Goal: Information Seeking & Learning: Understand process/instructions

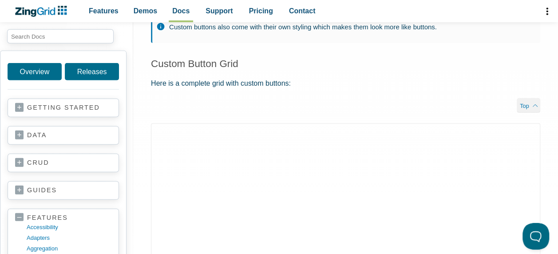
scroll to position [1174, 0]
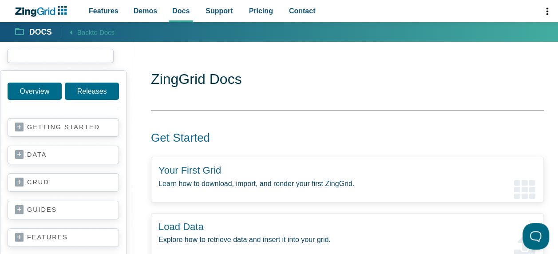
click at [43, 56] on input "search input" at bounding box center [60, 56] width 107 height 14
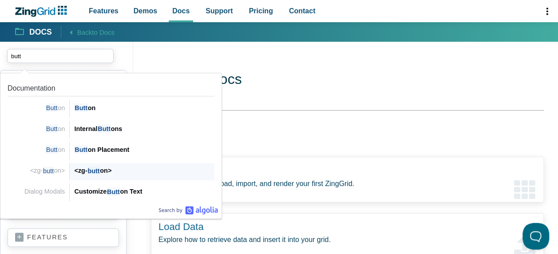
click at [85, 172] on div "<zg- butt on>" at bounding box center [144, 170] width 140 height 11
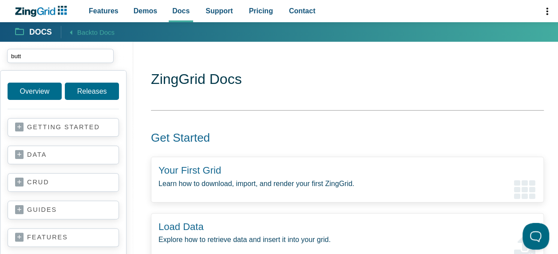
type input "butt"
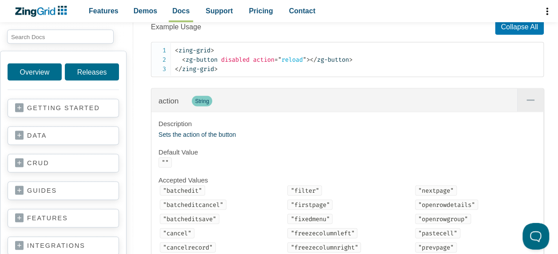
scroll to position [819, 0]
click at [232, 59] on span "disabled" at bounding box center [235, 59] width 28 height 8
copy span "disabled"
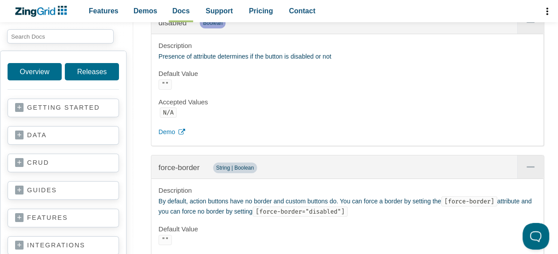
scroll to position [1567, 0]
